Goal: Information Seeking & Learning: Learn about a topic

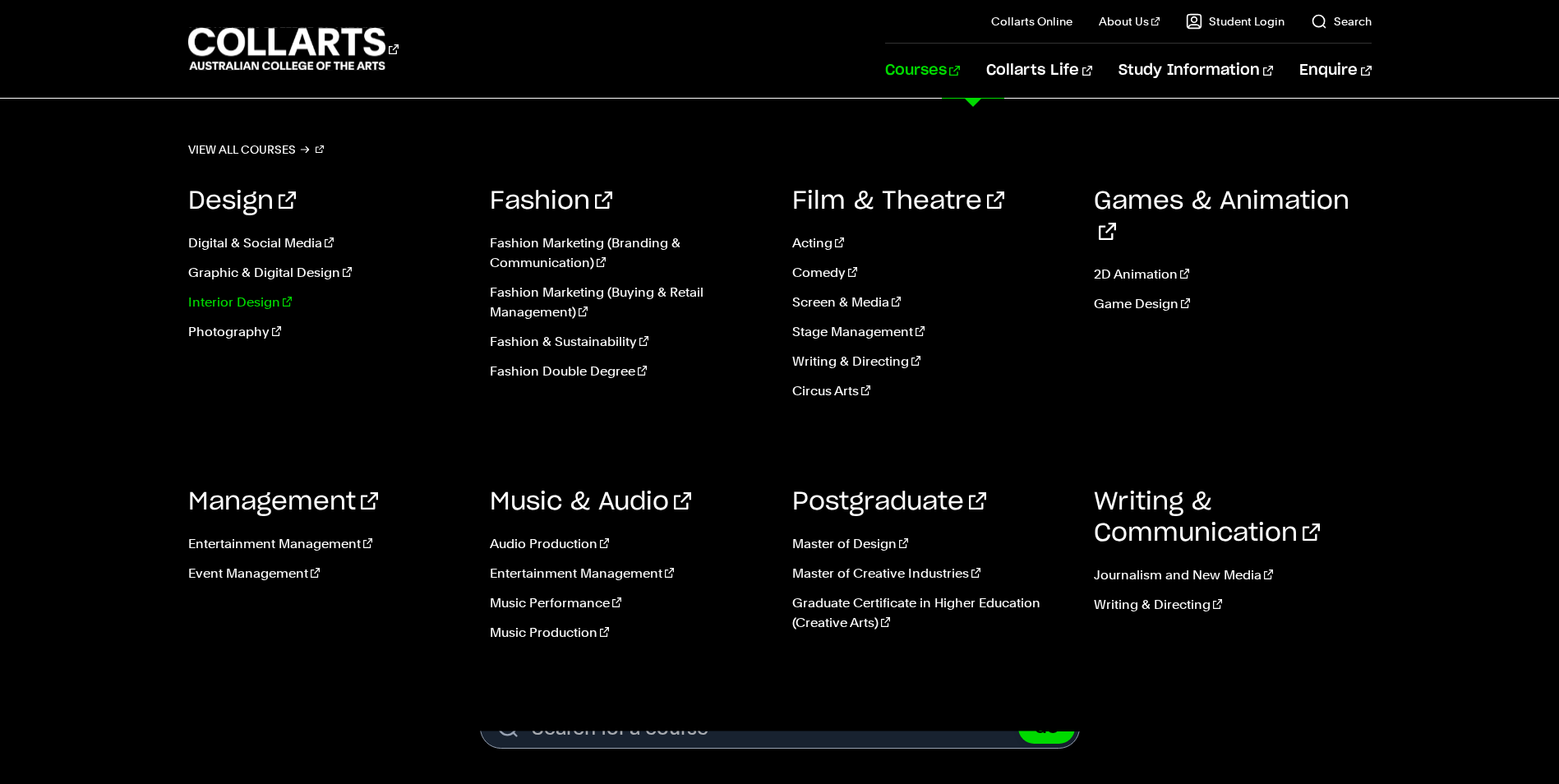
click at [264, 297] on link "Interior Design" at bounding box center [327, 302] width 278 height 20
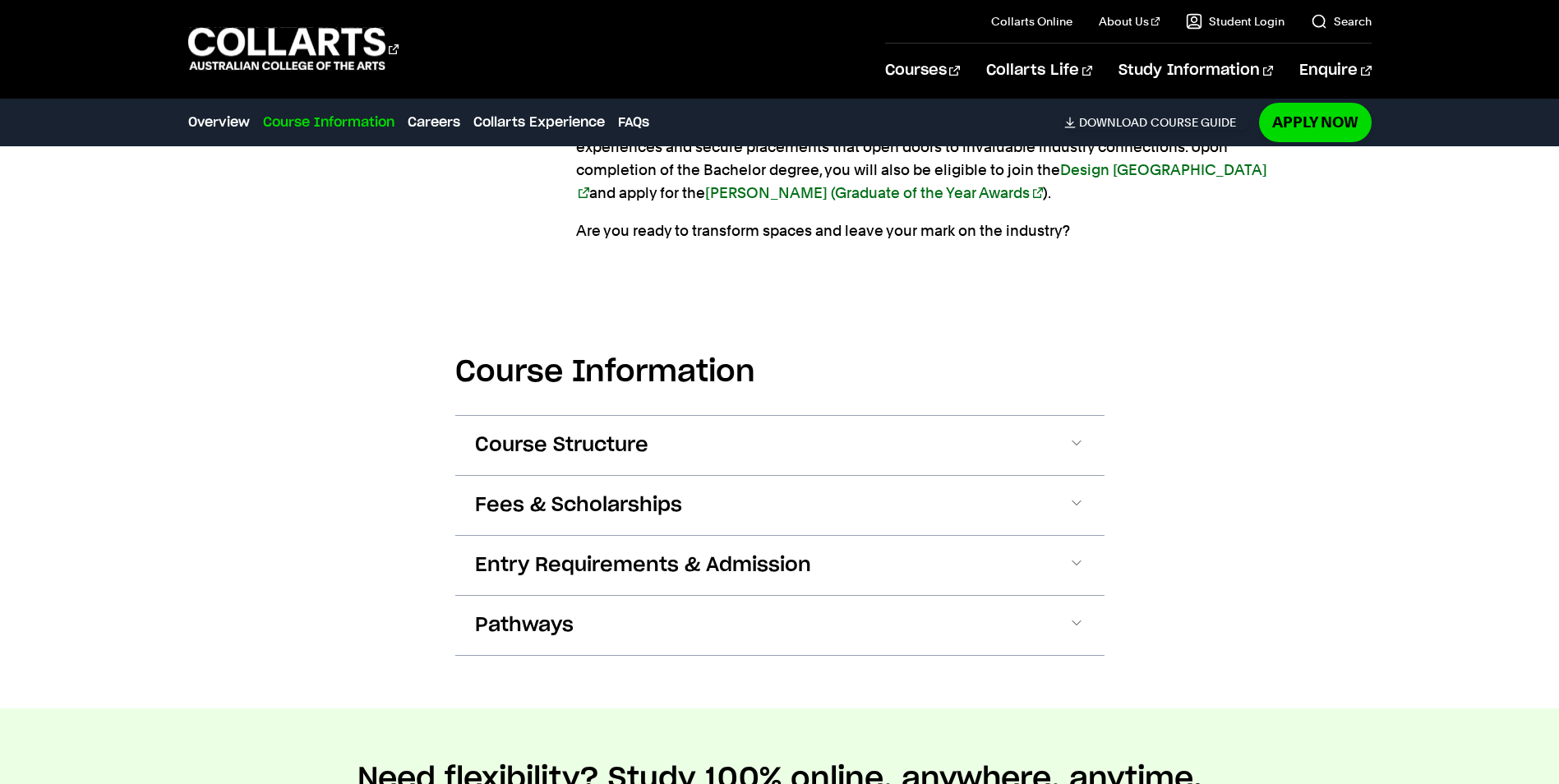
scroll to position [1643, 0]
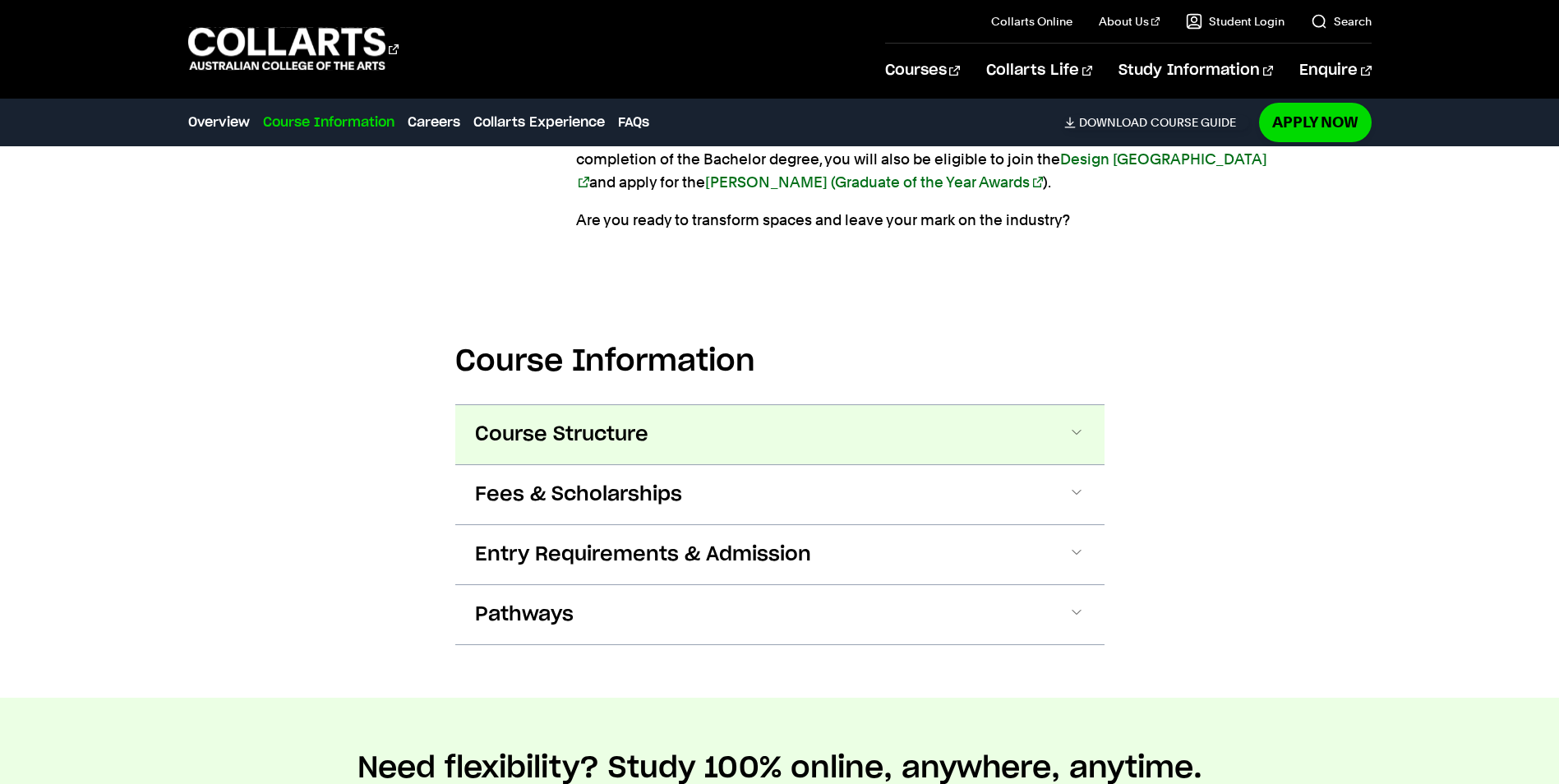
click at [623, 442] on span "Course Structure" at bounding box center [561, 435] width 173 height 26
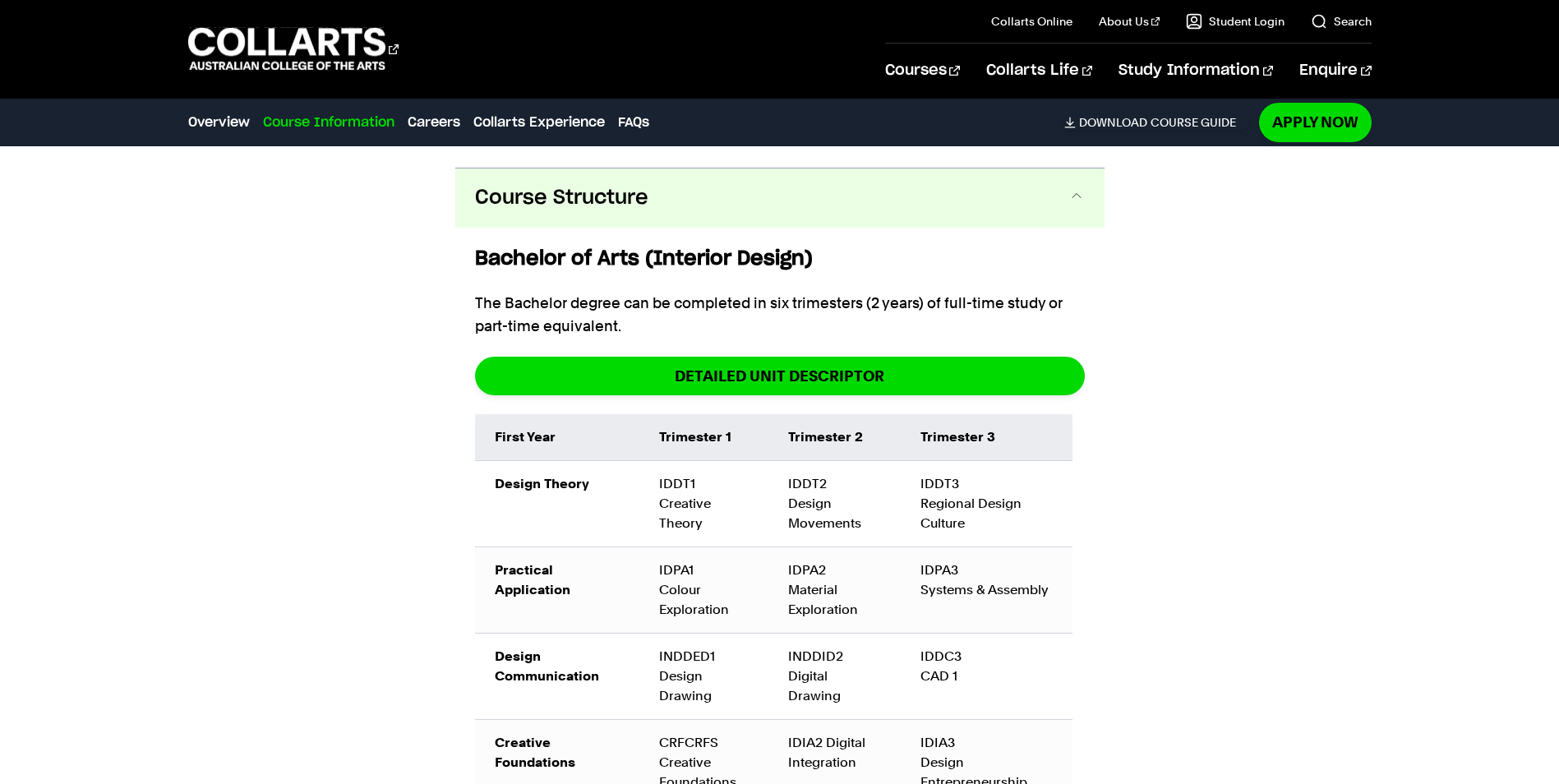
scroll to position [1900, 0]
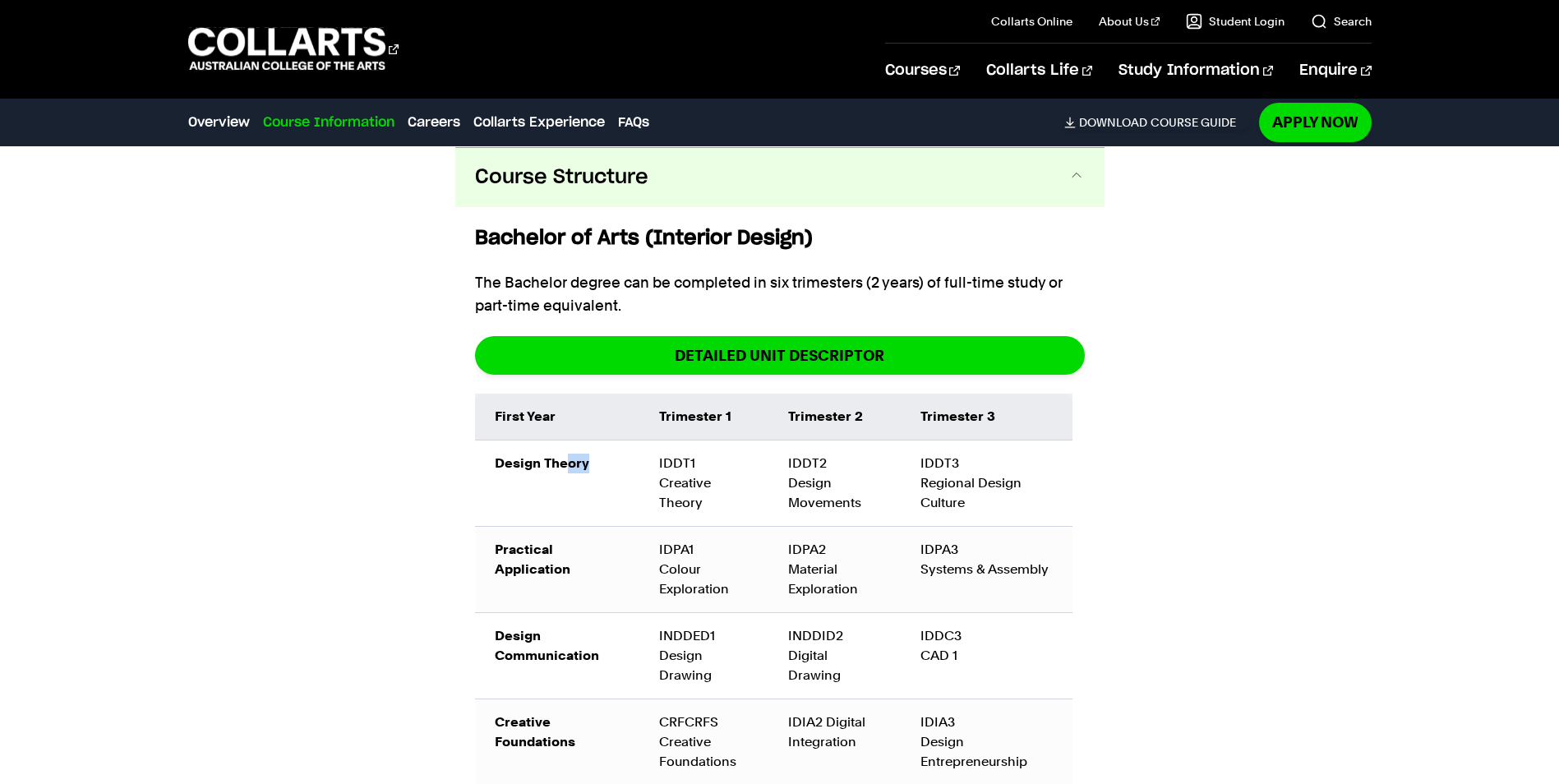
drag, startPoint x: 569, startPoint y: 471, endPoint x: 588, endPoint y: 472, distance: 19.0
click at [588, 472] on td "Design Theory" at bounding box center [558, 483] width 165 height 86
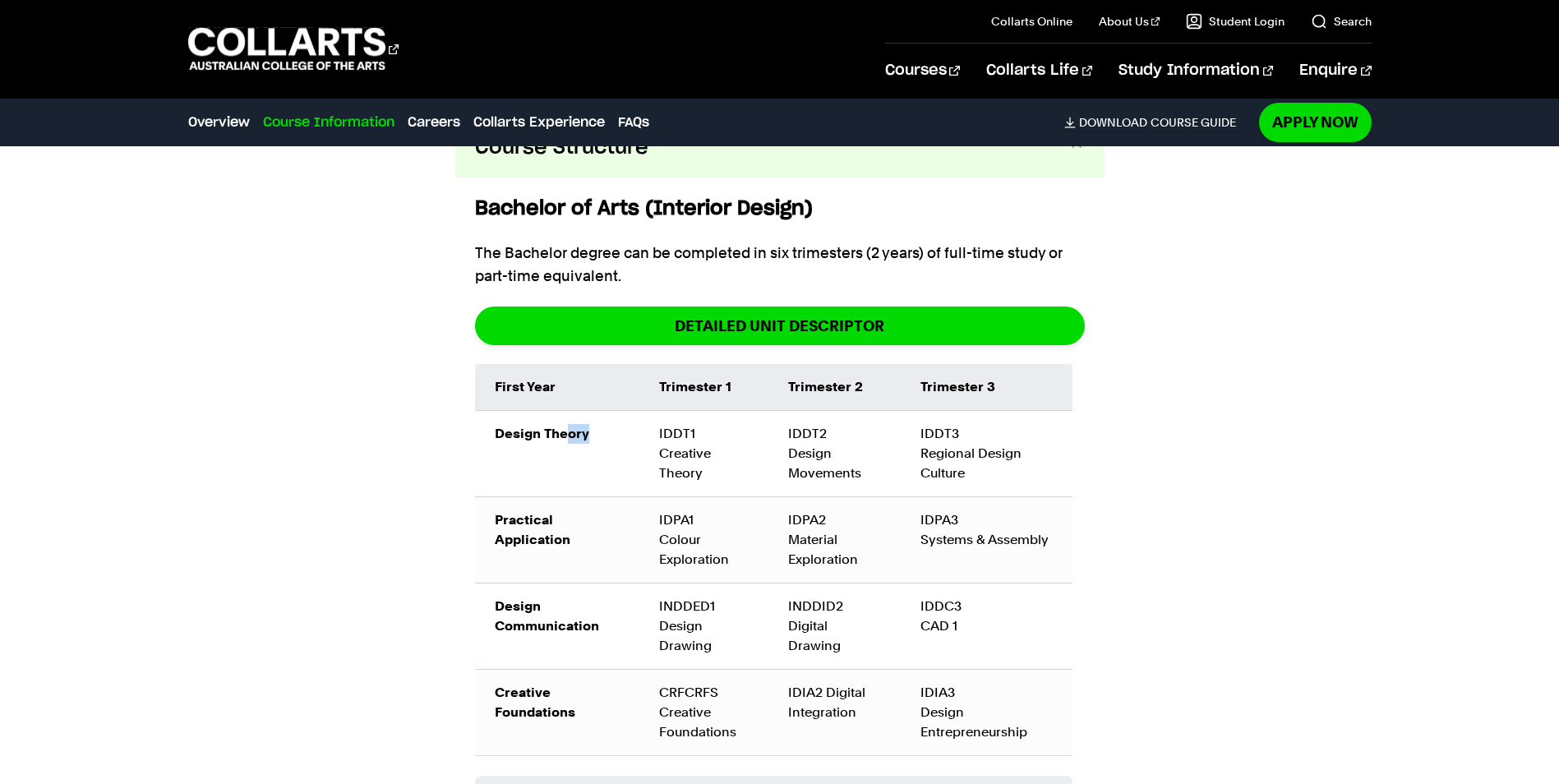
scroll to position [1982, 0]
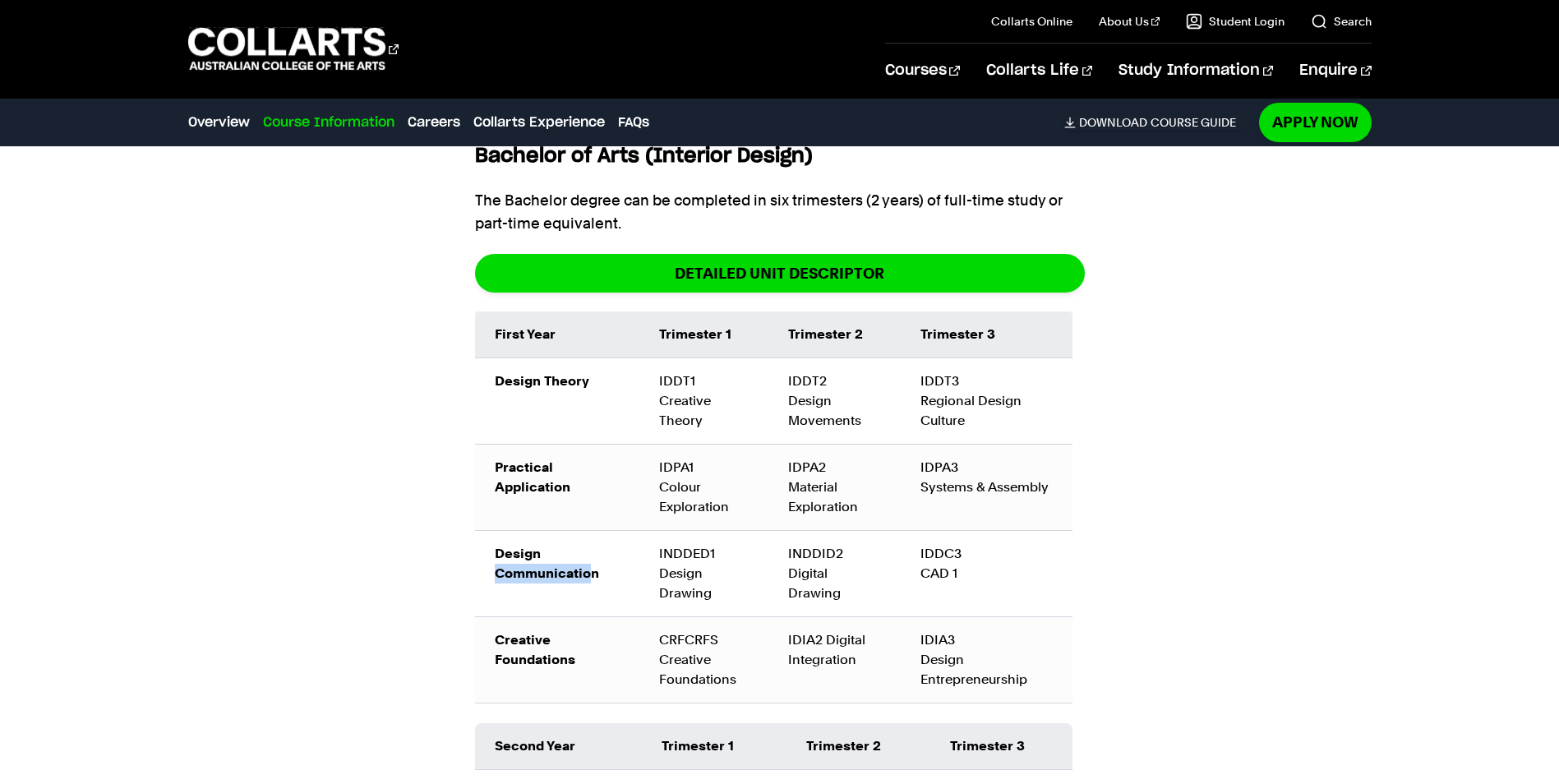
drag, startPoint x: 543, startPoint y: 563, endPoint x: 599, endPoint y: 564, distance: 56.0
click at [599, 564] on td "Design Communication" at bounding box center [558, 573] width 165 height 86
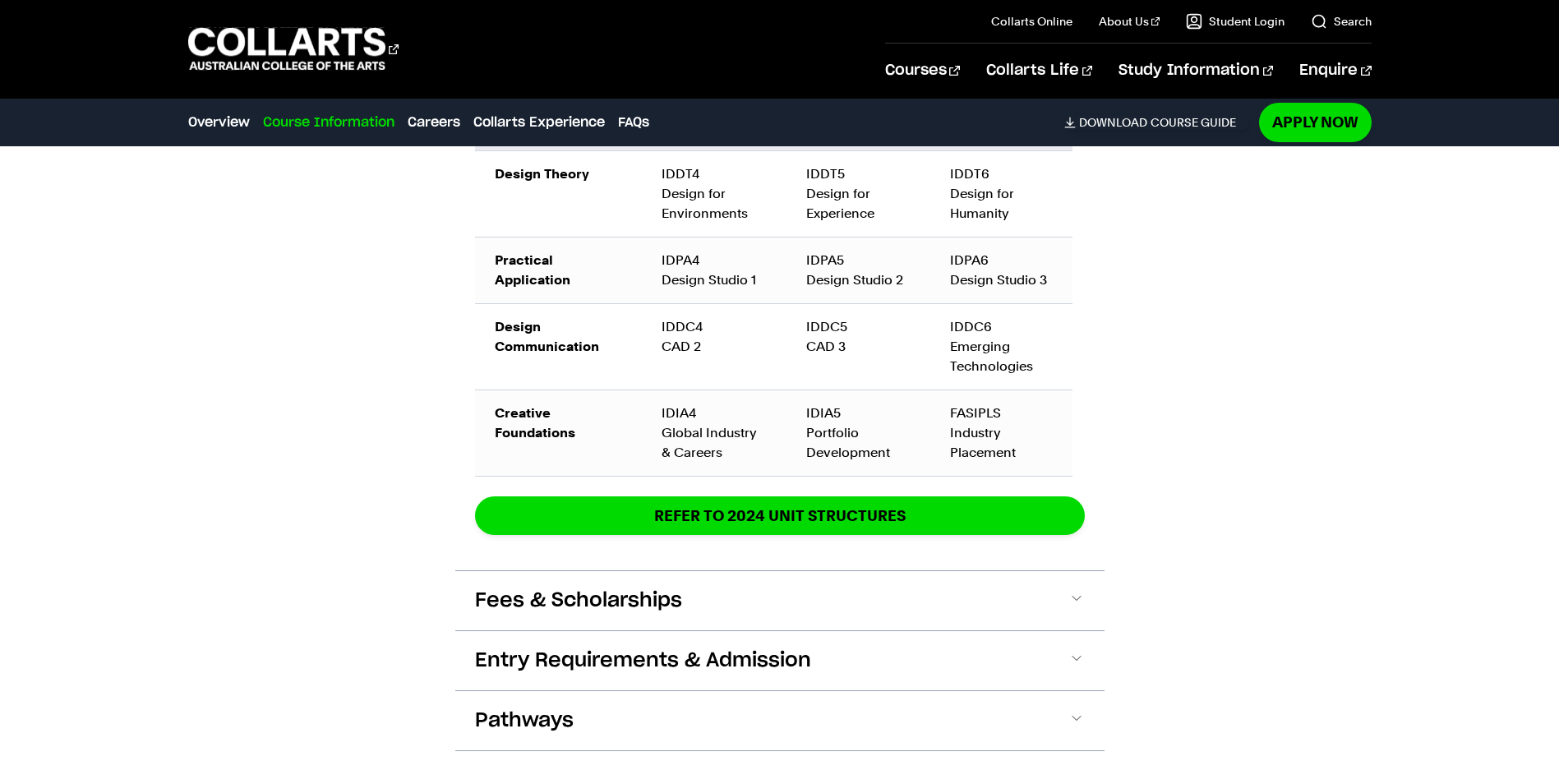
scroll to position [2722, 0]
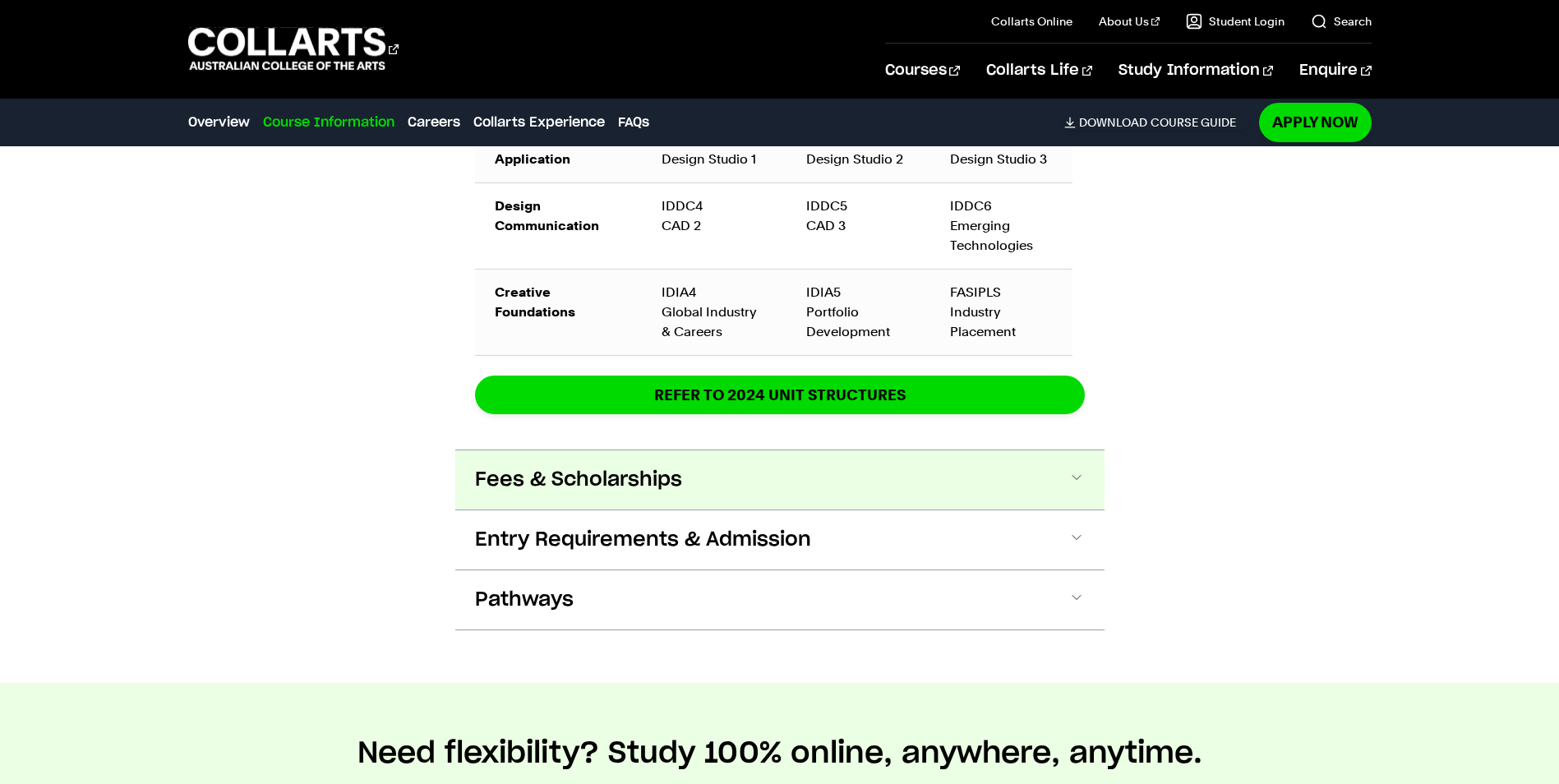
click at [552, 487] on span "Fees & Scholarships" at bounding box center [578, 480] width 207 height 26
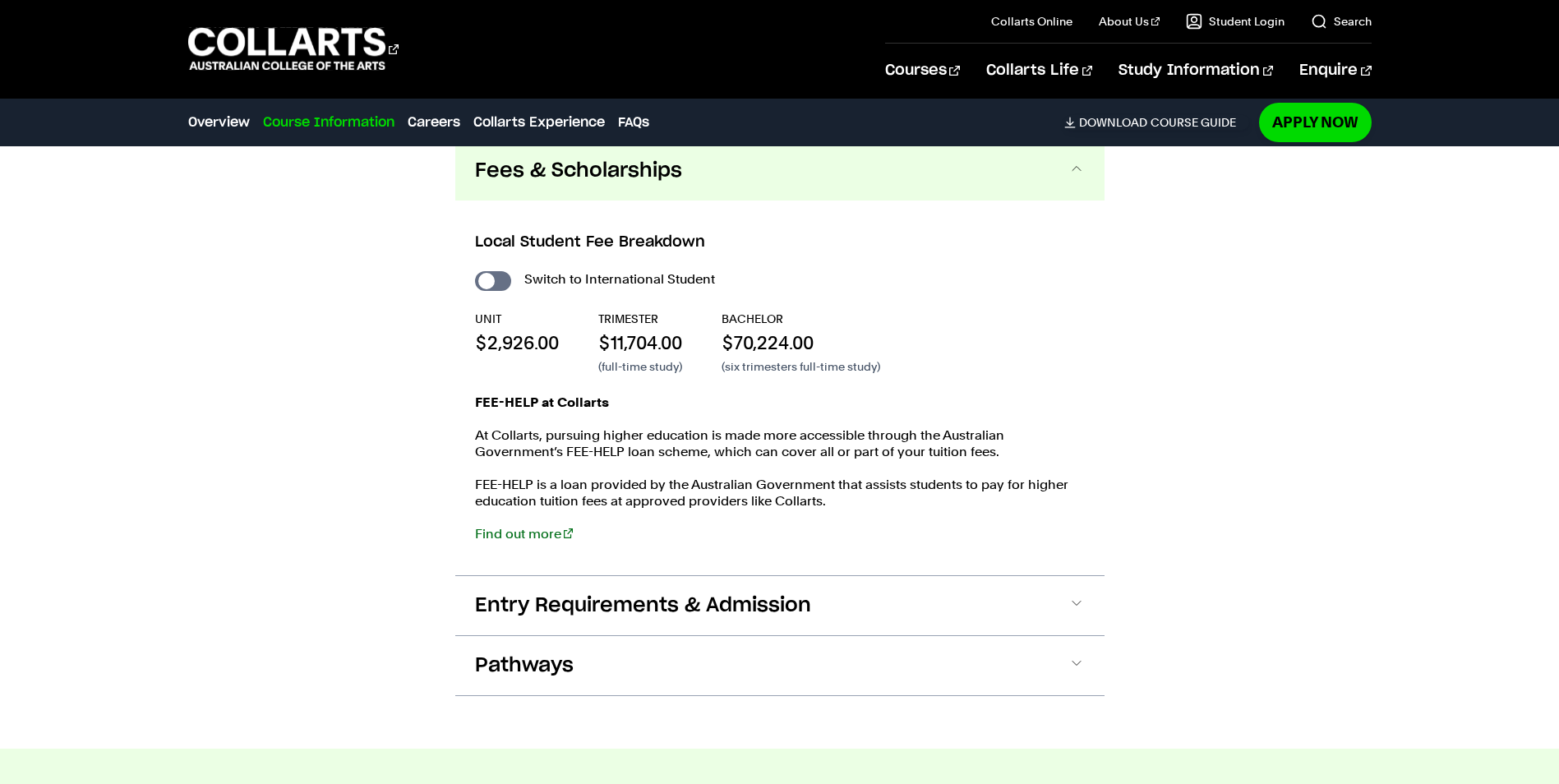
scroll to position [3025, 0]
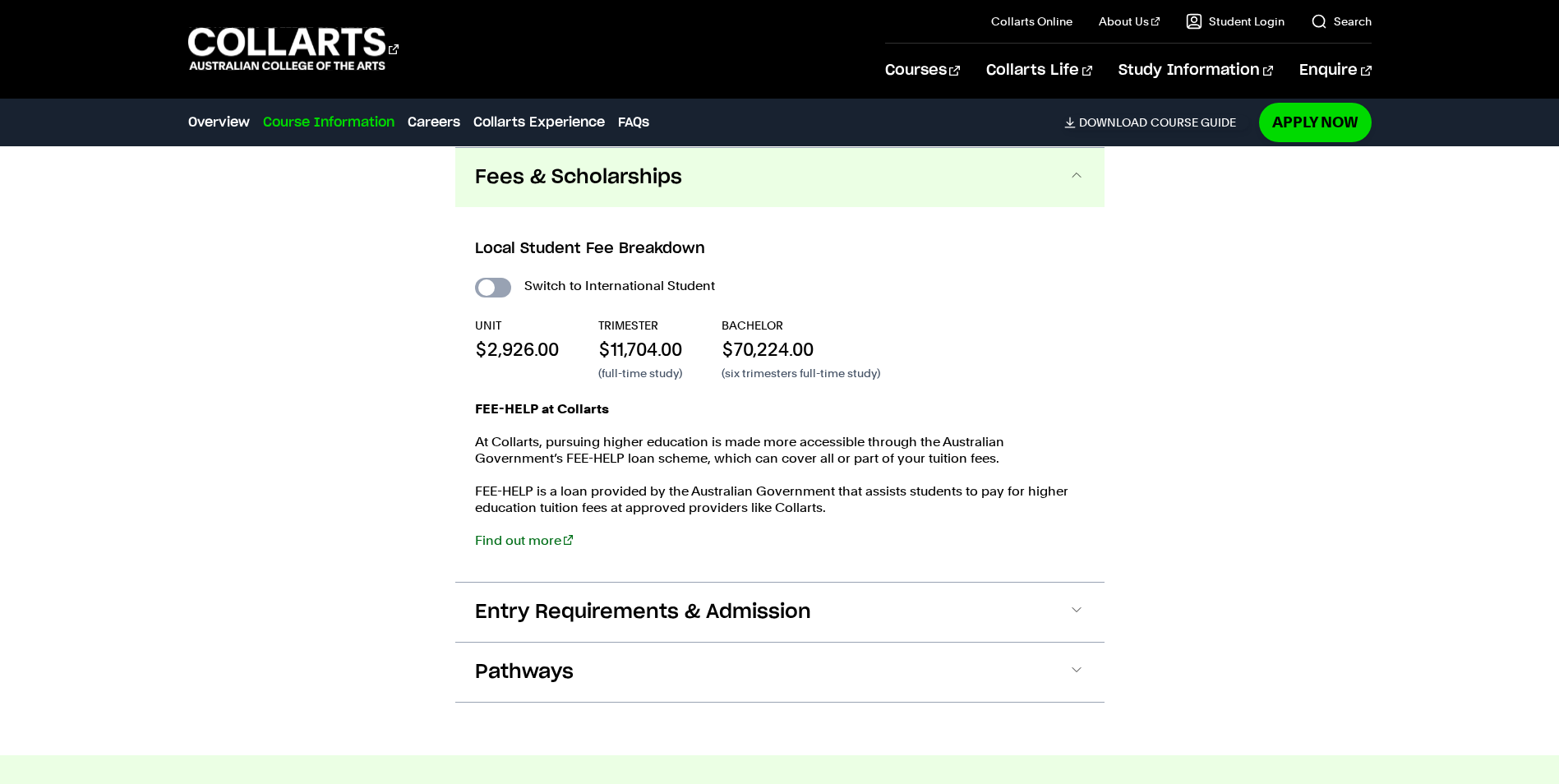
click at [483, 284] on input "International Student" at bounding box center [493, 287] width 36 height 20
checkbox input "true"
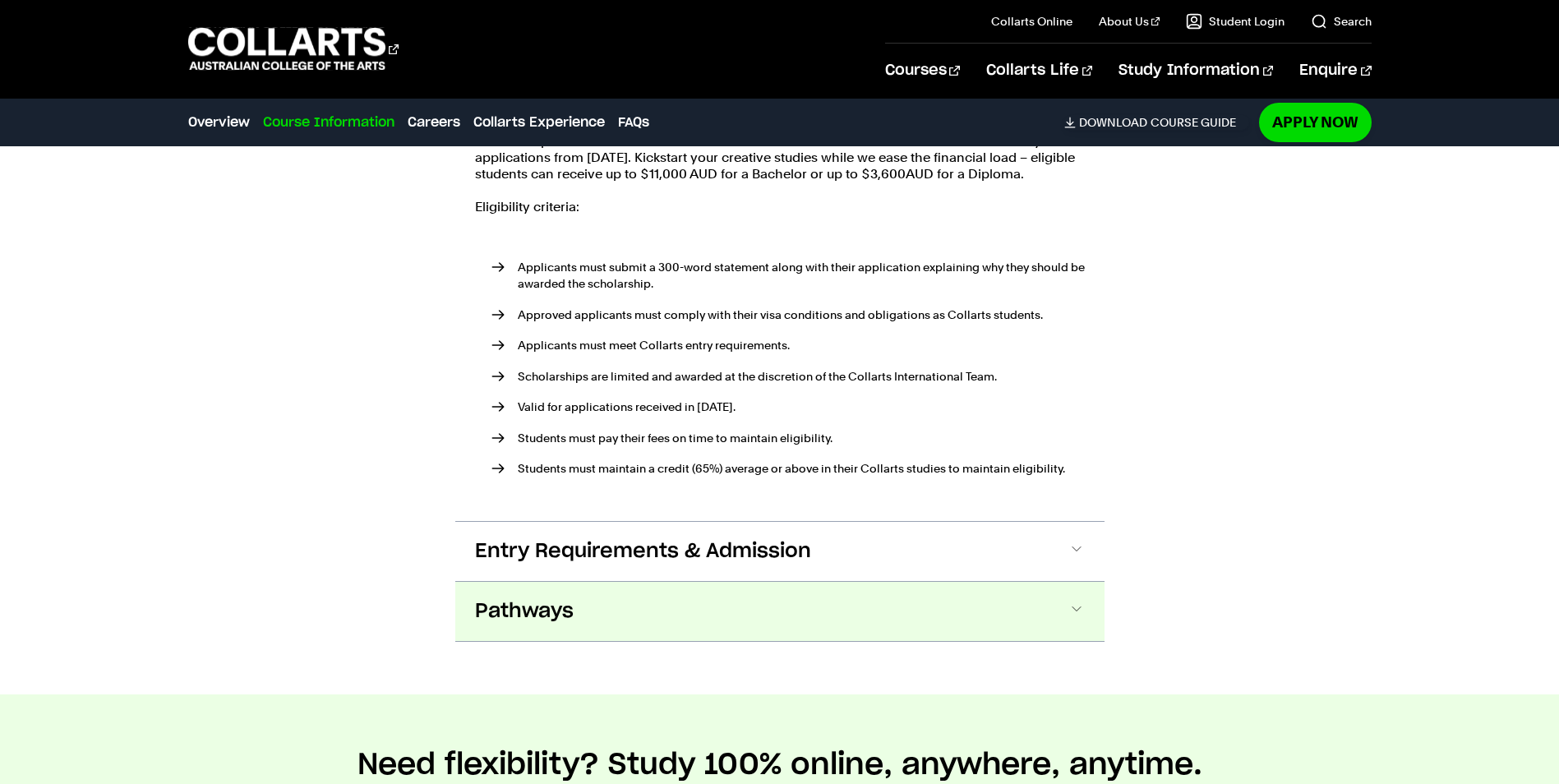
scroll to position [3942, 0]
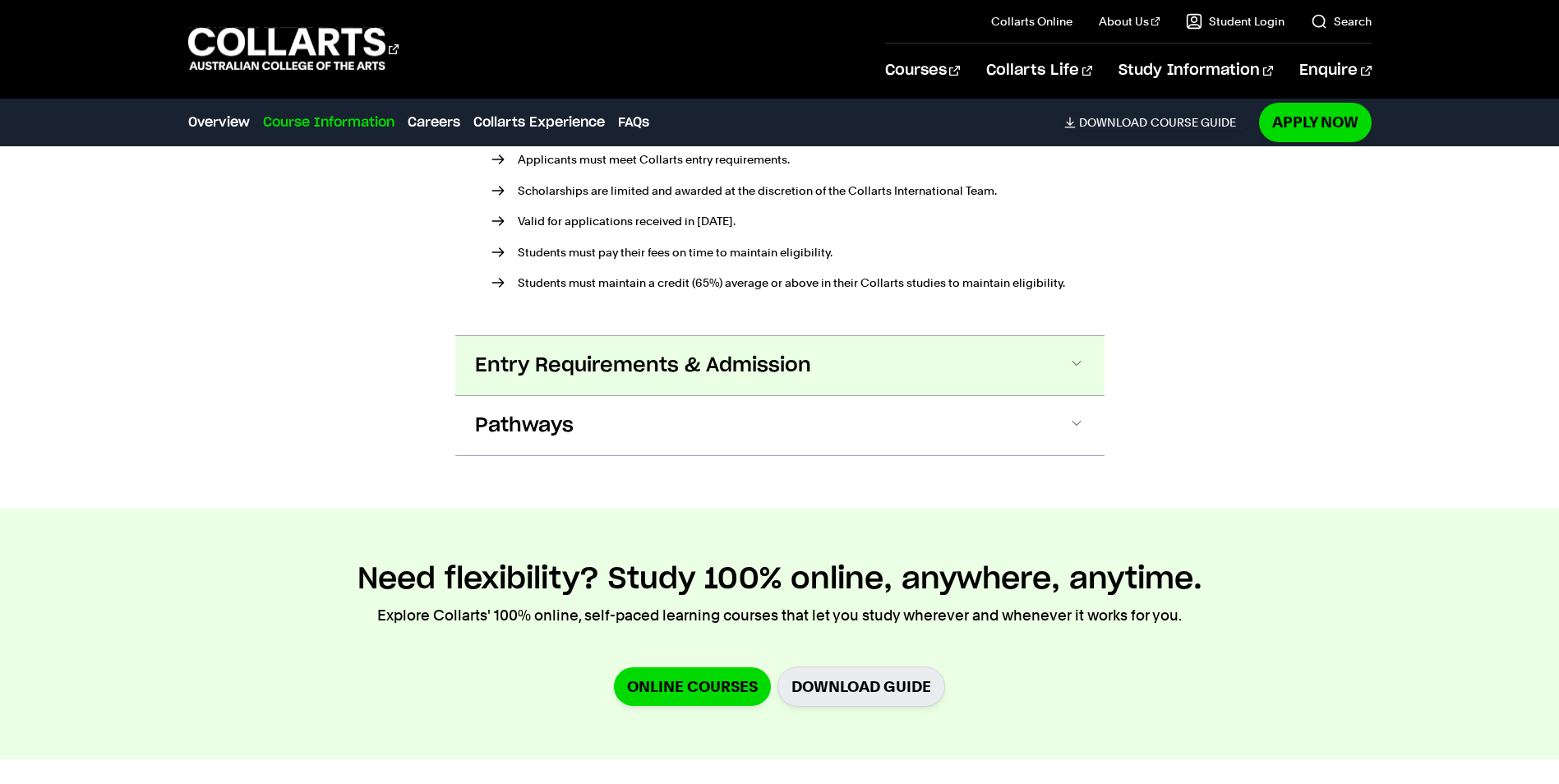
click at [536, 375] on span "Entry Requirements & Admission" at bounding box center [643, 366] width 336 height 26
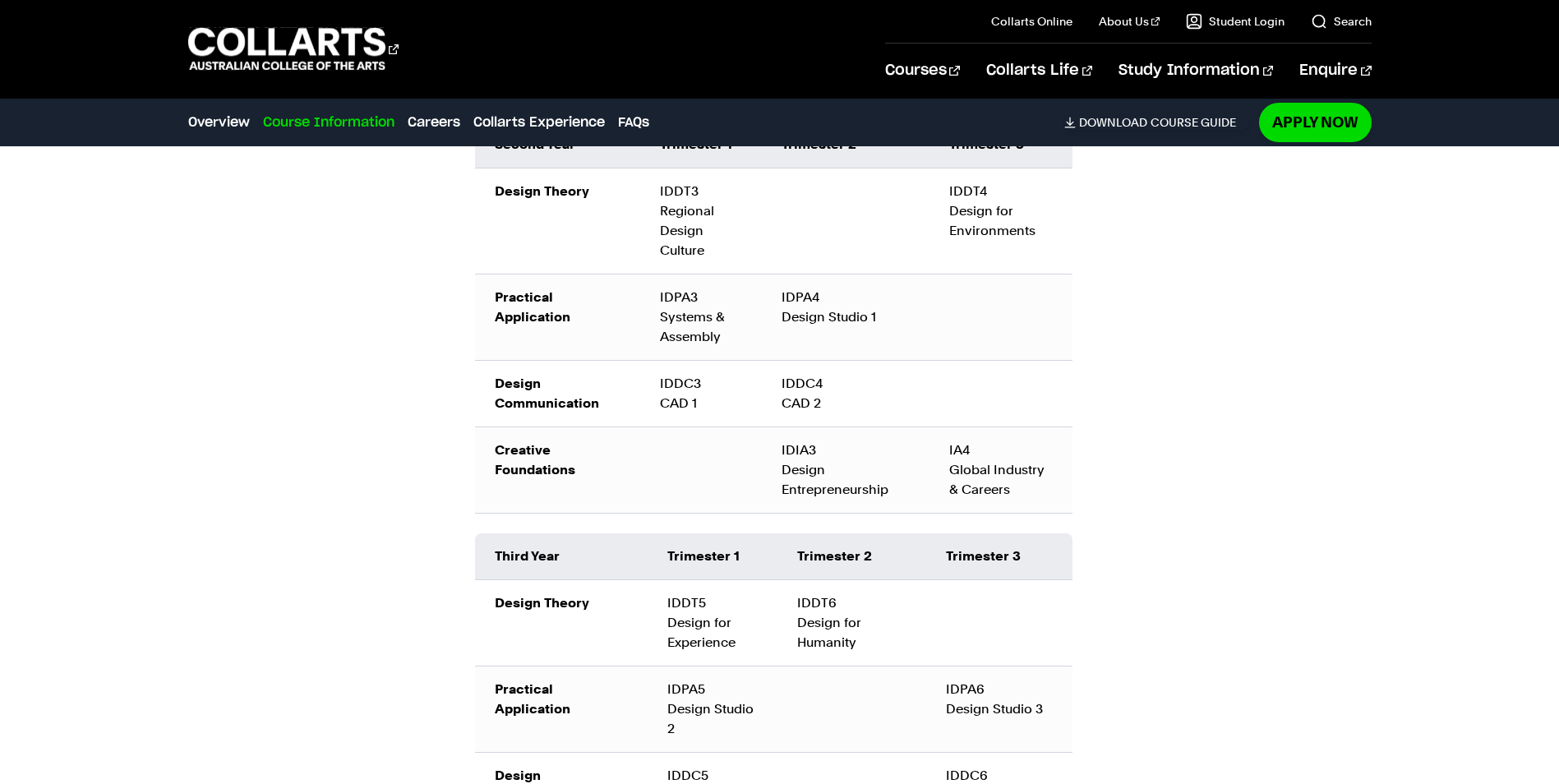
scroll to position [2569, 0]
